Goal: Information Seeking & Learning: Learn about a topic

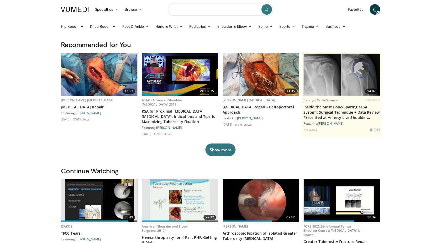
click at [192, 14] on input "Search topics, interventions" at bounding box center [220, 9] width 105 height 13
type input "********"
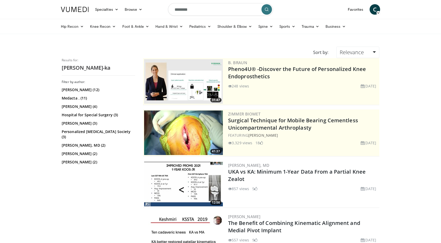
click at [197, 7] on input "********" at bounding box center [220, 9] width 105 height 13
type input "**********"
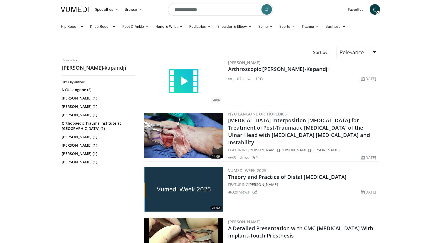
click at [202, 12] on input "**********" at bounding box center [220, 9] width 105 height 13
click at [180, 28] on icon at bounding box center [181, 27] width 4 height 4
click at [174, 47] on link "Wrist" at bounding box center [183, 47] width 62 height 8
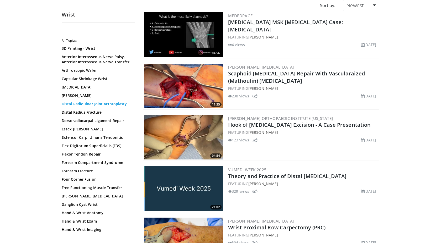
scroll to position [42, 0]
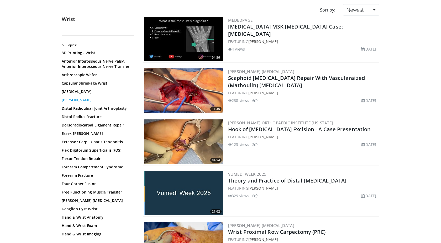
click at [70, 101] on link "Darrach" at bounding box center [97, 100] width 71 height 5
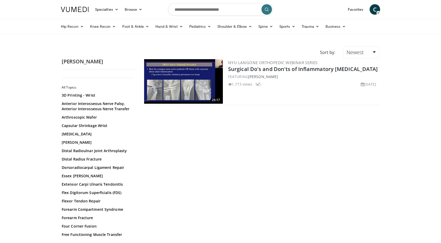
click at [43, 148] on body "Specialties Adult & Family Medicine Allergy, [MEDICAL_DATA], Immunology Anesthe…" at bounding box center [220, 145] width 441 height 290
click at [75, 153] on link "Distal Radioulnar Joint Arthroplasty" at bounding box center [97, 150] width 71 height 5
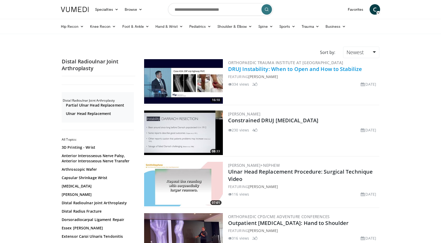
click at [309, 69] on link "DRUJ Instability: When to Open and How to Stabilize" at bounding box center [295, 69] width 134 height 7
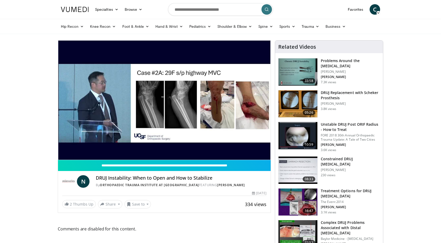
click at [65, 149] on div "10 seconds Tap to unmute" at bounding box center [164, 100] width 212 height 119
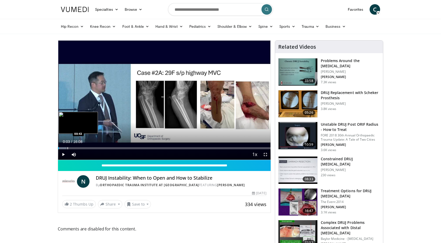
click at [67, 148] on div "Progress Bar" at bounding box center [67, 148] width 1 height 2
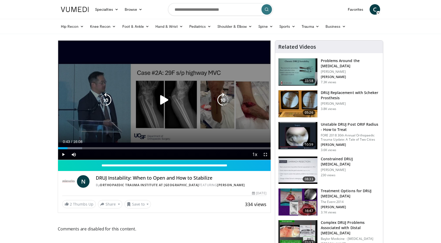
click at [97, 86] on div "10 seconds Tap to unmute" at bounding box center [164, 100] width 212 height 119
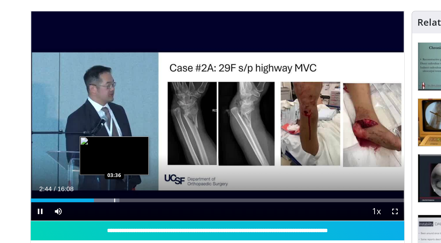
click at [105, 148] on div "Progress Bar" at bounding box center [105, 148] width 1 height 2
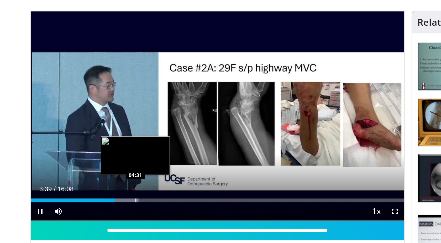
click at [117, 148] on div "Progress Bar" at bounding box center [117, 148] width 1 height 2
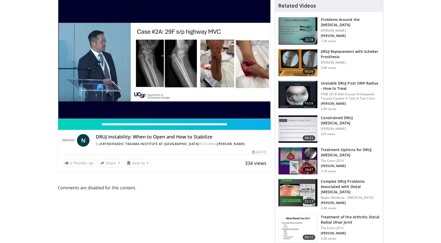
scroll to position [43, 0]
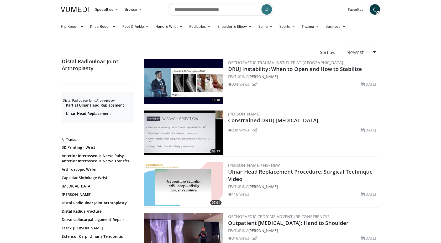
scroll to position [3, 0]
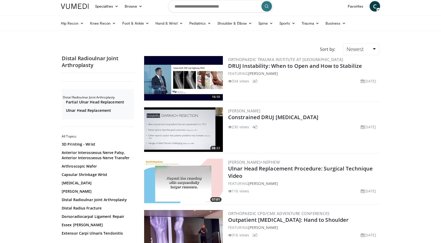
click at [186, 130] on img at bounding box center [183, 130] width 79 height 45
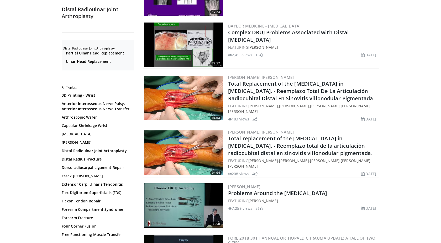
scroll to position [381, 0]
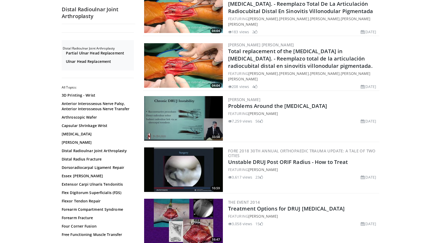
click at [184, 189] on img at bounding box center [183, 170] width 79 height 45
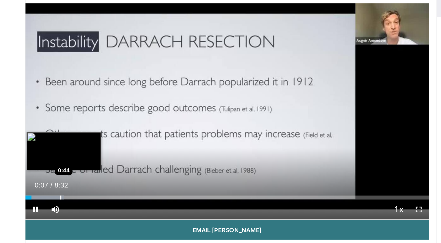
click at [76, 148] on div "Progress Bar" at bounding box center [76, 148] width 1 height 2
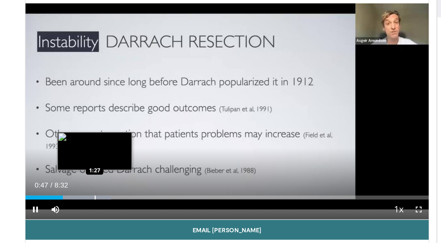
click at [94, 144] on div "Loaded : 21.30% 0:47 1:27" at bounding box center [164, 146] width 212 height 5
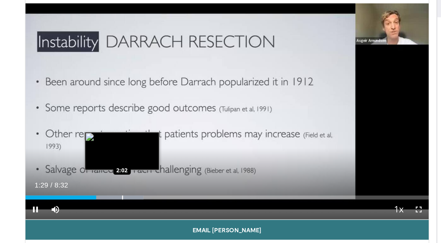
click at [109, 146] on div "Loaded : 29.30% 1:29 2:02" at bounding box center [164, 146] width 212 height 5
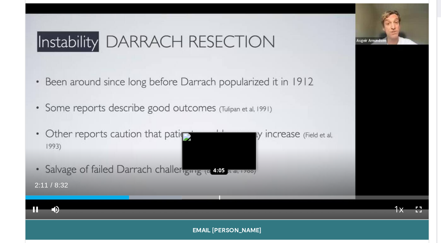
click at [160, 148] on div "Progress Bar" at bounding box center [160, 148] width 1 height 2
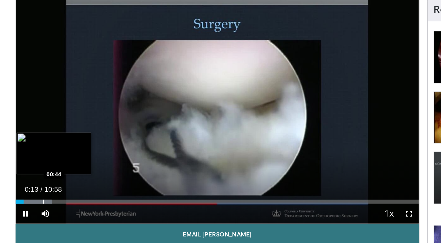
click at [72, 147] on div "Loaded : 9.03% 00:13 00:44" at bounding box center [164, 146] width 212 height 5
click at [79, 149] on div "Progress Bar" at bounding box center [79, 148] width 1 height 2
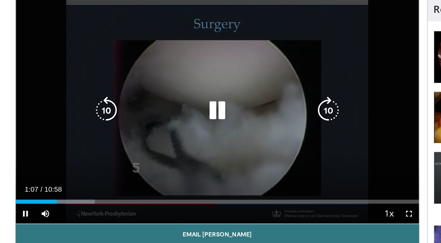
click at [165, 102] on icon "Video Player" at bounding box center [164, 100] width 15 height 15
click at [137, 87] on div "10 seconds Tap to unmute" at bounding box center [164, 100] width 212 height 119
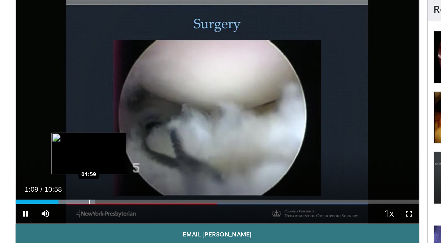
click at [96, 148] on div "Progress Bar" at bounding box center [85, 148] width 29 height 2
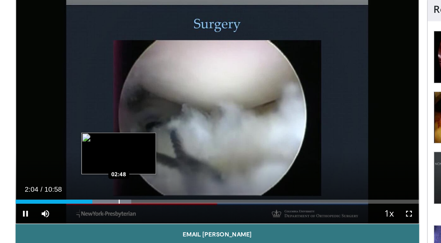
click at [112, 147] on div "Progress Bar" at bounding box center [112, 148] width 1 height 2
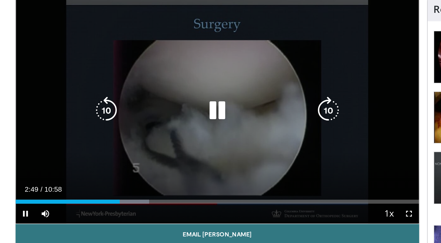
click at [162, 102] on icon "Video Player" at bounding box center [164, 100] width 15 height 15
click at [161, 98] on icon "Video Player" at bounding box center [164, 100] width 15 height 15
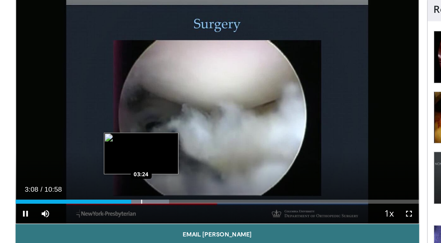
click at [124, 147] on div "Progress Bar" at bounding box center [124, 148] width 1 height 2
click at [124, 149] on div "10 seconds Tap to unmute" at bounding box center [164, 100] width 212 height 119
click at [124, 149] on div "Progress Bar" at bounding box center [124, 148] width 1 height 2
click at [123, 149] on div "Progress Bar" at bounding box center [123, 148] width 1 height 2
click at [121, 149] on div "03:20" at bounding box center [90, 148] width 65 height 2
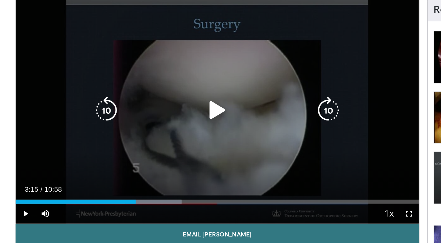
click at [119, 78] on div "10 seconds Tap to unmute" at bounding box center [164, 100] width 212 height 119
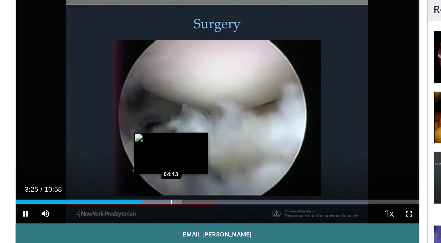
click at [140, 148] on div "Progress Bar" at bounding box center [140, 148] width 1 height 2
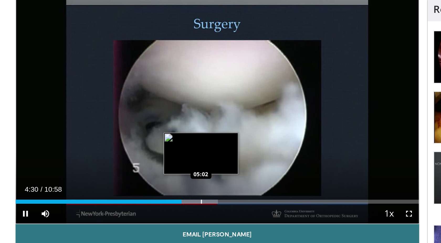
click at [156, 148] on div "Progress Bar" at bounding box center [156, 148] width 1 height 2
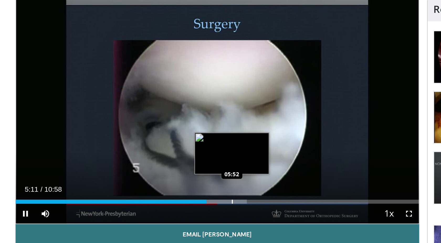
click at [172, 148] on div "Progress Bar" at bounding box center [172, 148] width 1 height 2
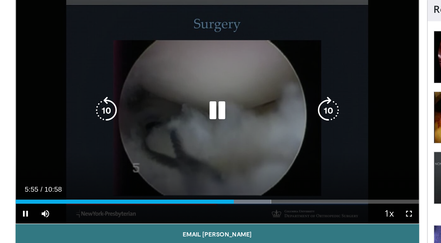
click at [164, 96] on icon "Video Player" at bounding box center [164, 100] width 15 height 15
